Goal: Information Seeking & Learning: Learn about a topic

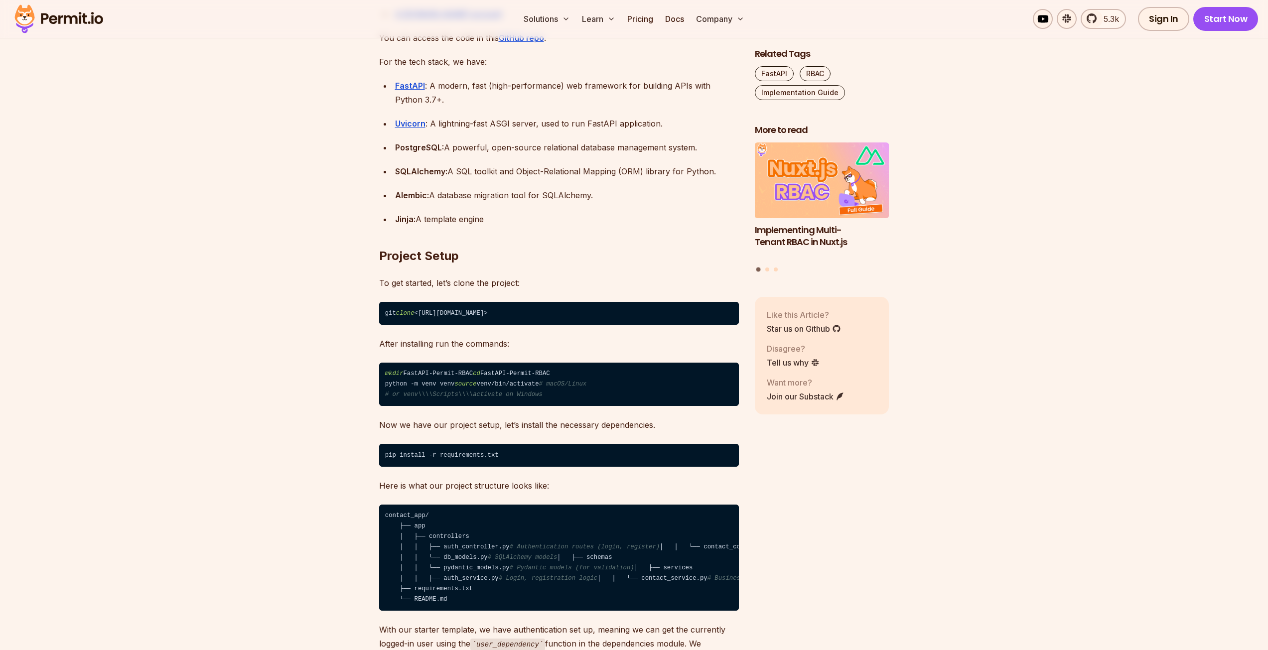
scroll to position [1047, 0]
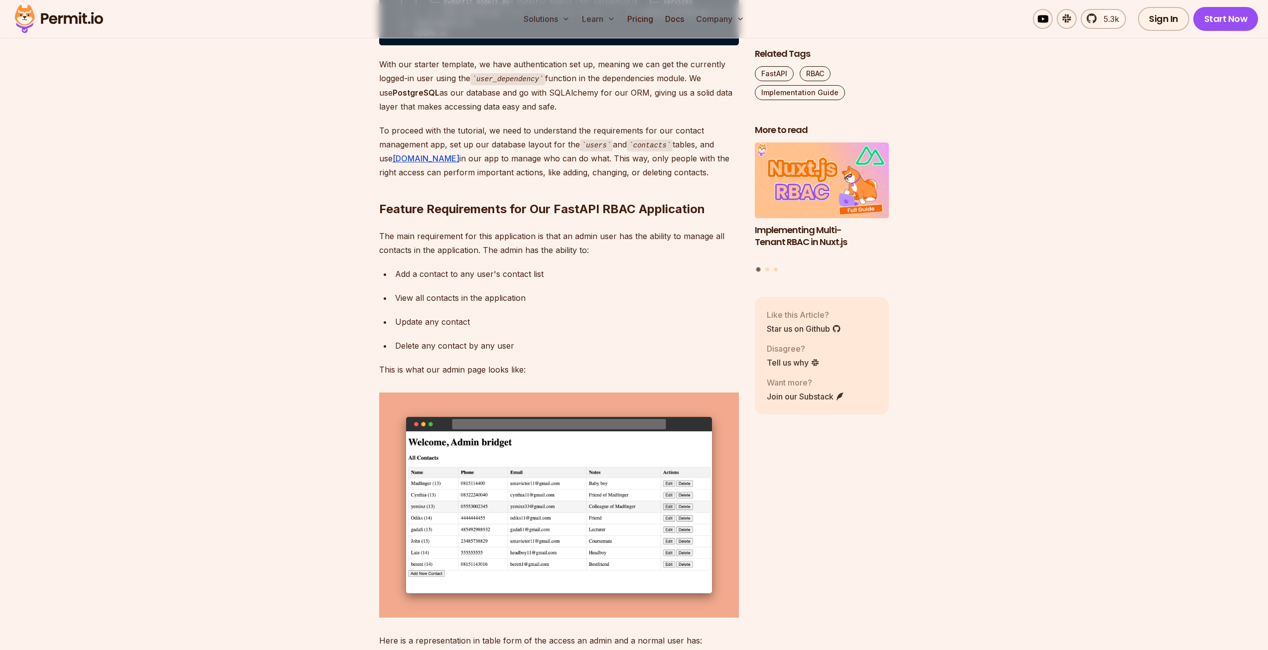
scroll to position [1615, 0]
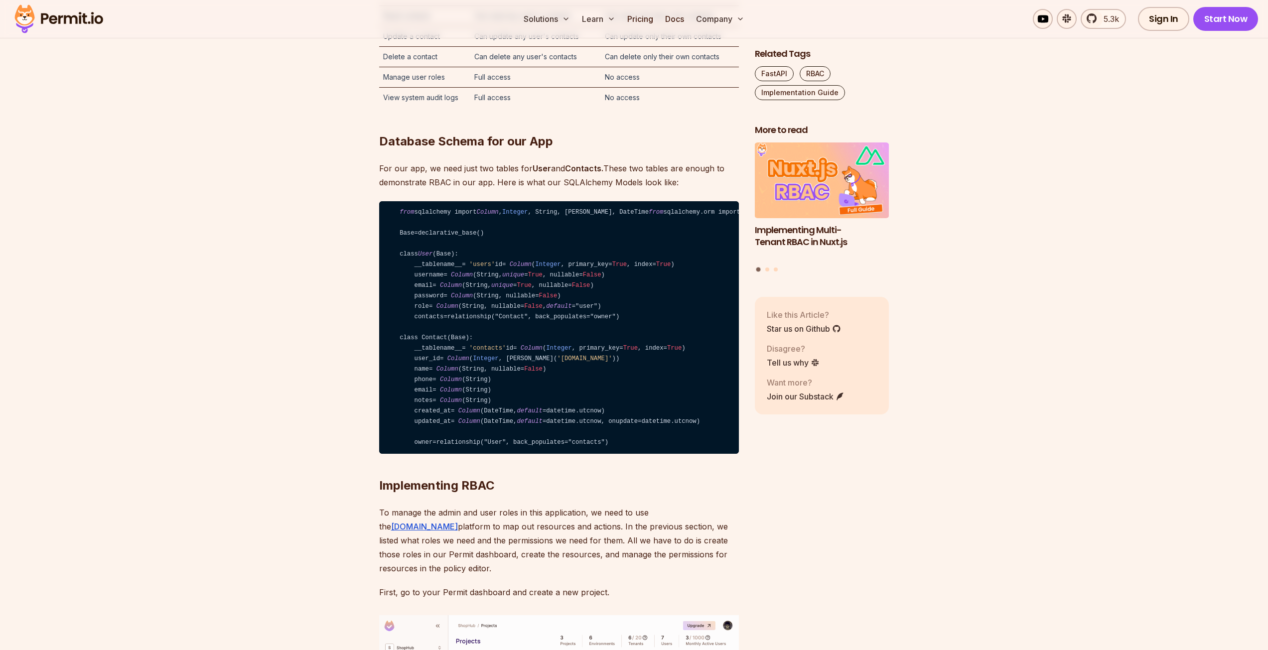
scroll to position [2363, 0]
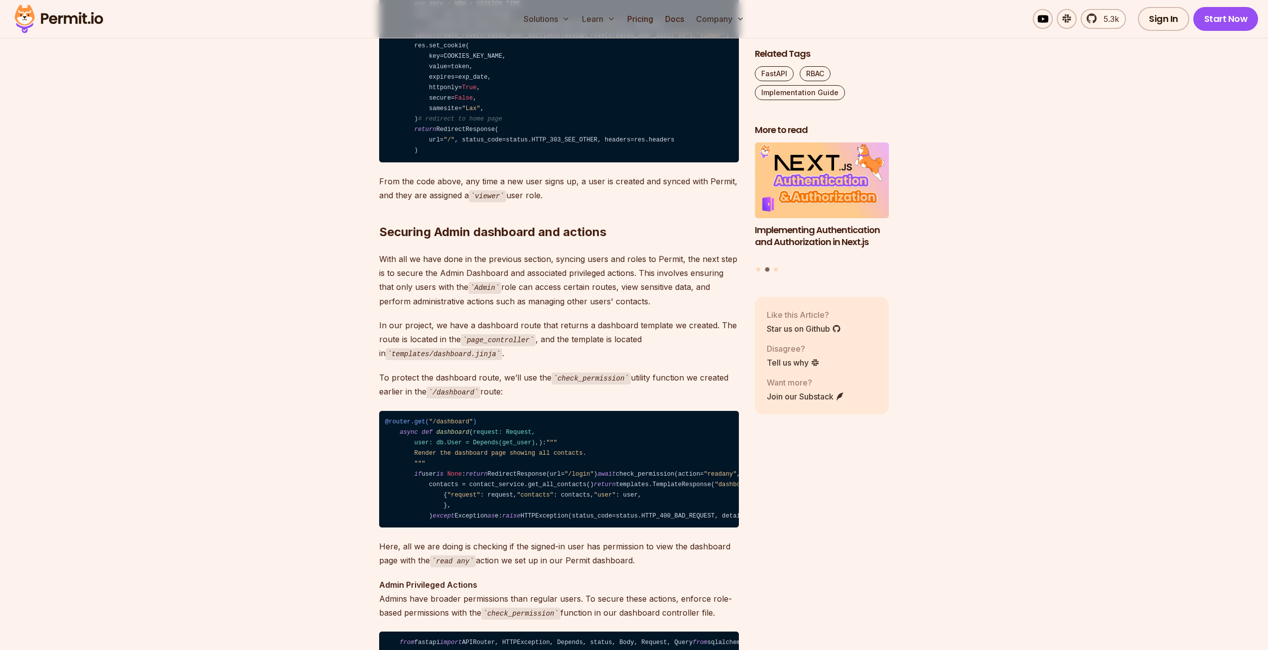
scroll to position [5875, 0]
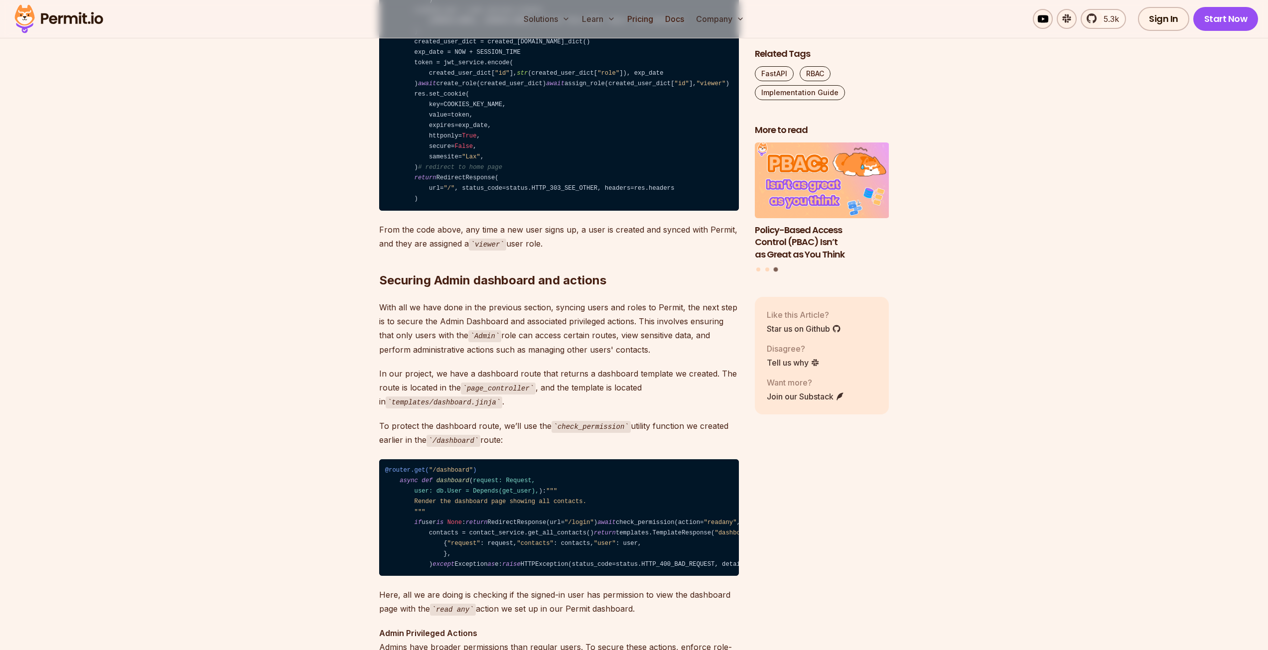
copy code "assign_role"
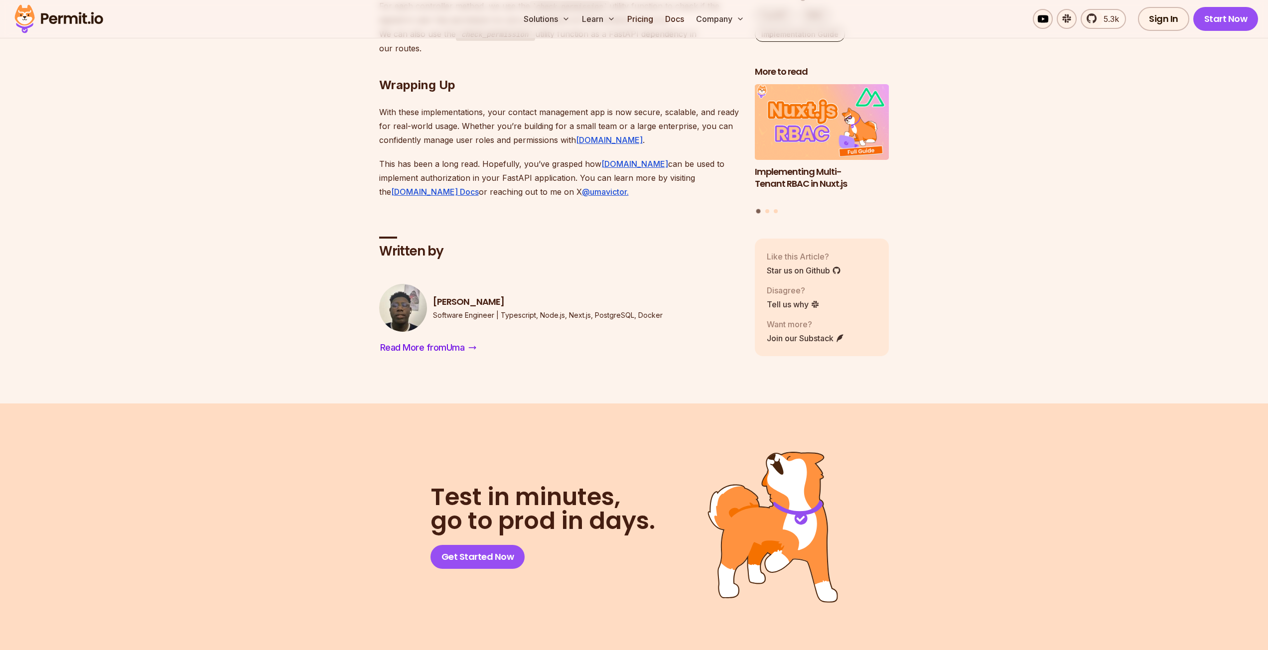
scroll to position [6860, 0]
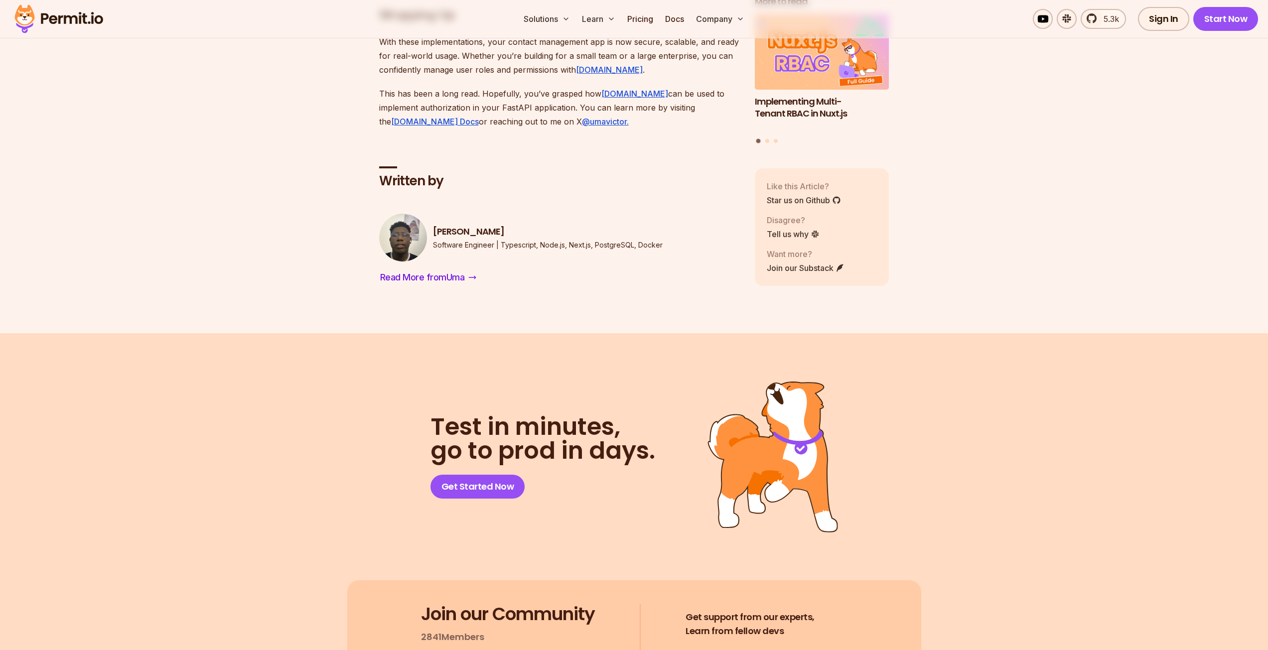
copy code "check_permission"
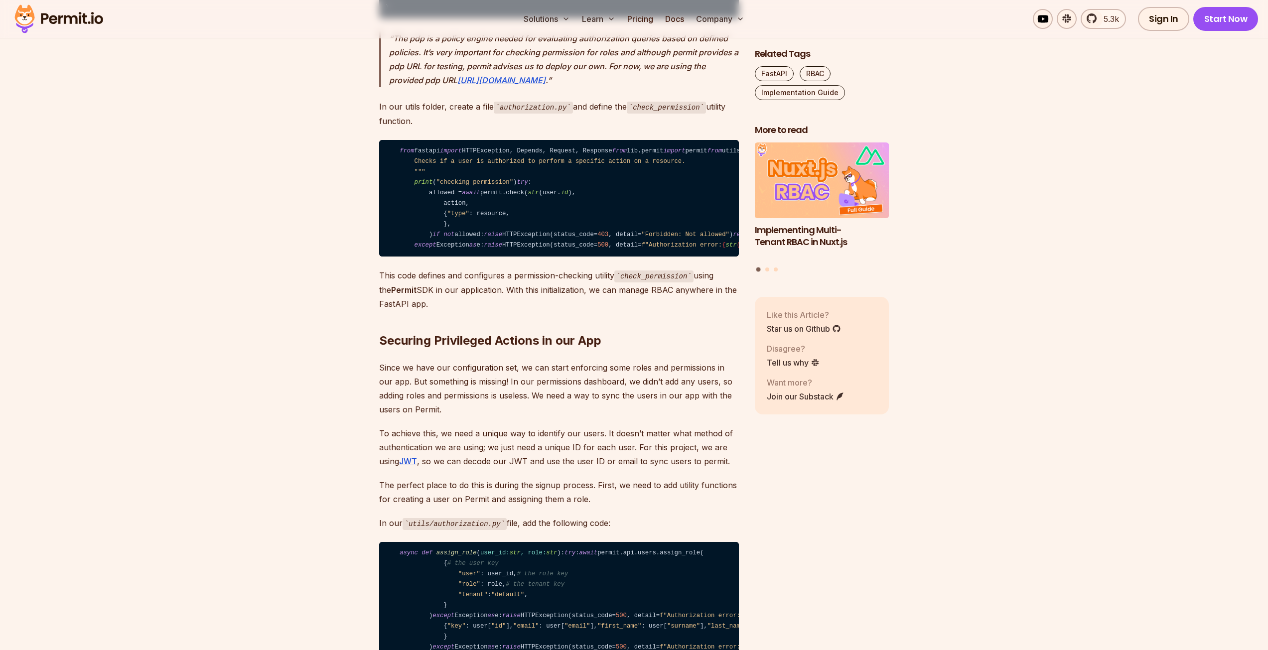
scroll to position [5276, 0]
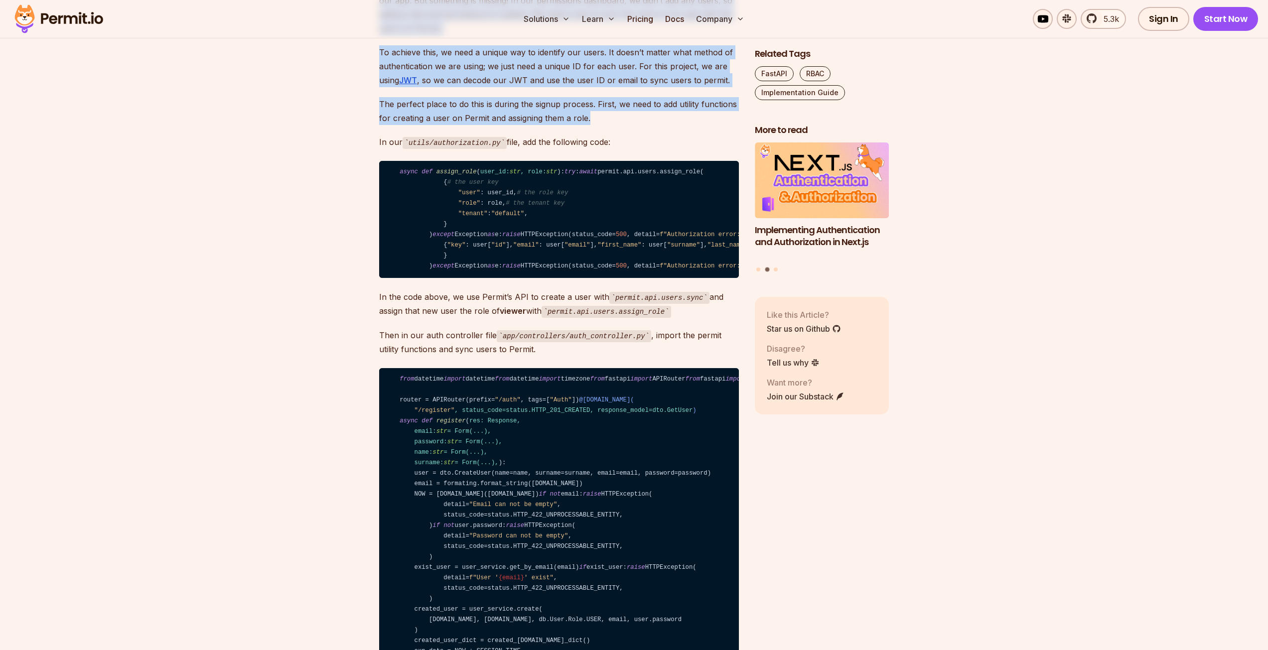
drag, startPoint x: 643, startPoint y: 258, endPoint x: 658, endPoint y: 408, distance: 150.2
click at [658, 125] on p "The perfect place to do this is during the signup process. First, we need to ad…" at bounding box center [559, 111] width 360 height 28
drag, startPoint x: 658, startPoint y: 408, endPoint x: 688, endPoint y: 250, distance: 160.3
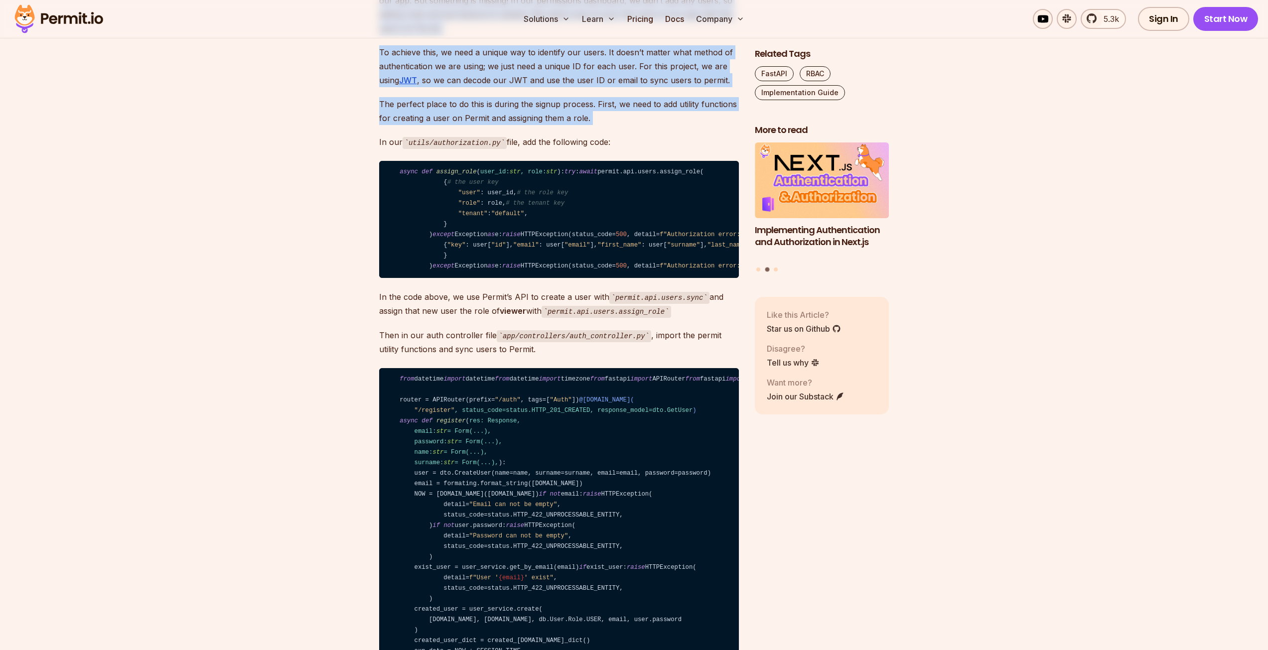
click at [655, 35] on p "Since we have our configuration set, we can start enforcing some roles and perm…" at bounding box center [559, 8] width 360 height 56
drag, startPoint x: 621, startPoint y: 396, endPoint x: 355, endPoint y: 263, distance: 297.6
drag, startPoint x: 650, startPoint y: 399, endPoint x: 375, endPoint y: 282, distance: 299.0
